Goal: Find specific page/section: Find specific page/section

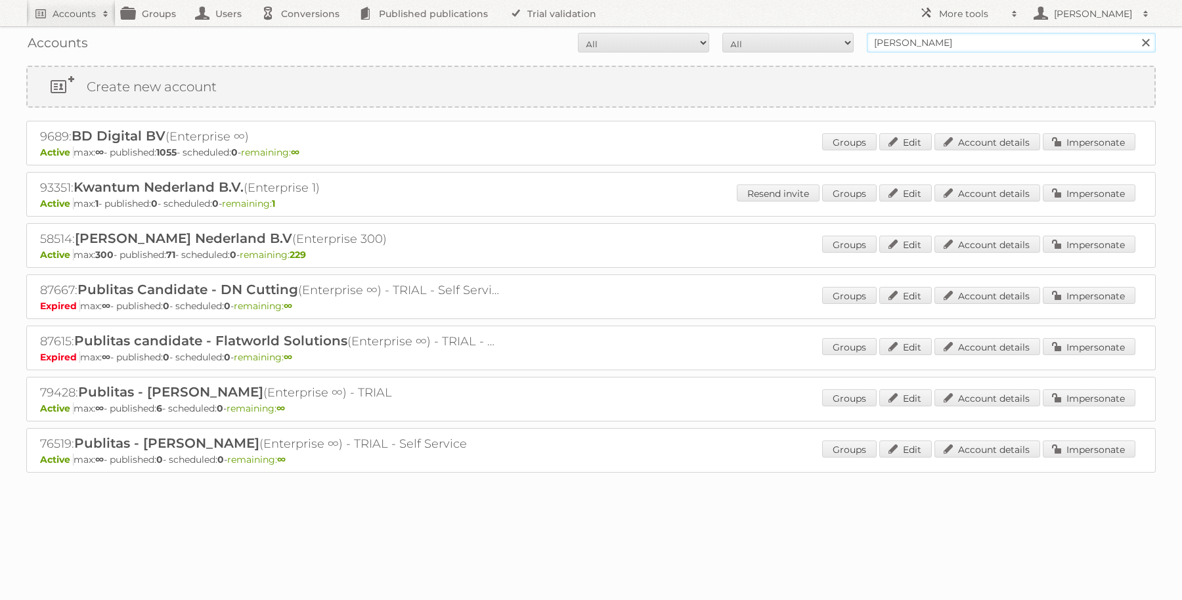
drag, startPoint x: 957, startPoint y: 43, endPoint x: 819, endPoint y: 38, distance: 138.6
click at [819, 38] on form "All Active Expired Pending All Paid Trials Self service [PERSON_NAME] Search" at bounding box center [590, 43] width 1129 height 20
type input "intergamma"
click at [1135, 33] on input "Search" at bounding box center [1145, 43] width 20 height 20
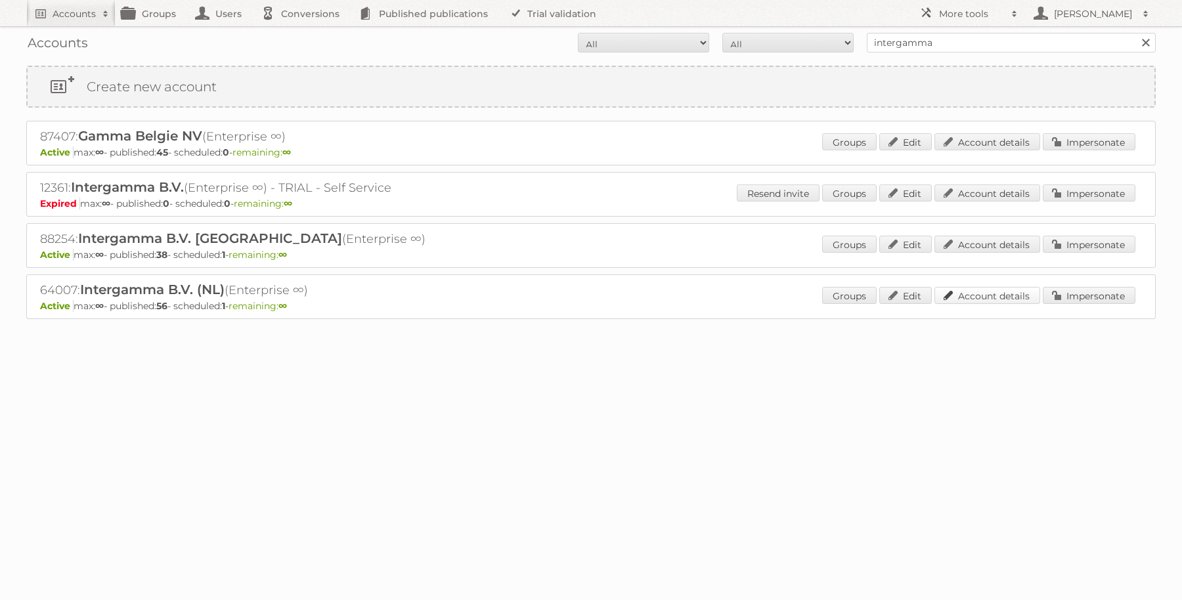
click at [987, 287] on link "Account details" at bounding box center [987, 295] width 106 height 17
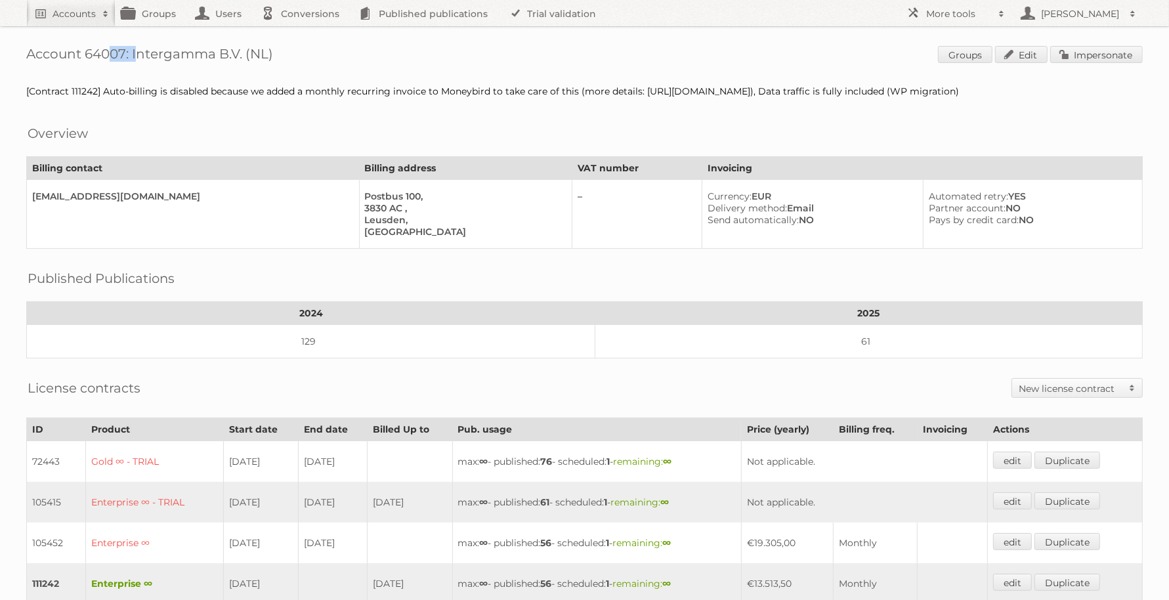
drag, startPoint x: 123, startPoint y: 54, endPoint x: 85, endPoint y: 53, distance: 38.1
click at [85, 53] on h1 "Account 64007: Intergamma B.V. (NL) Groups Edit Impersonate" at bounding box center [584, 56] width 1117 height 20
copy h1 "64007"
